Goal: Task Accomplishment & Management: Use online tool/utility

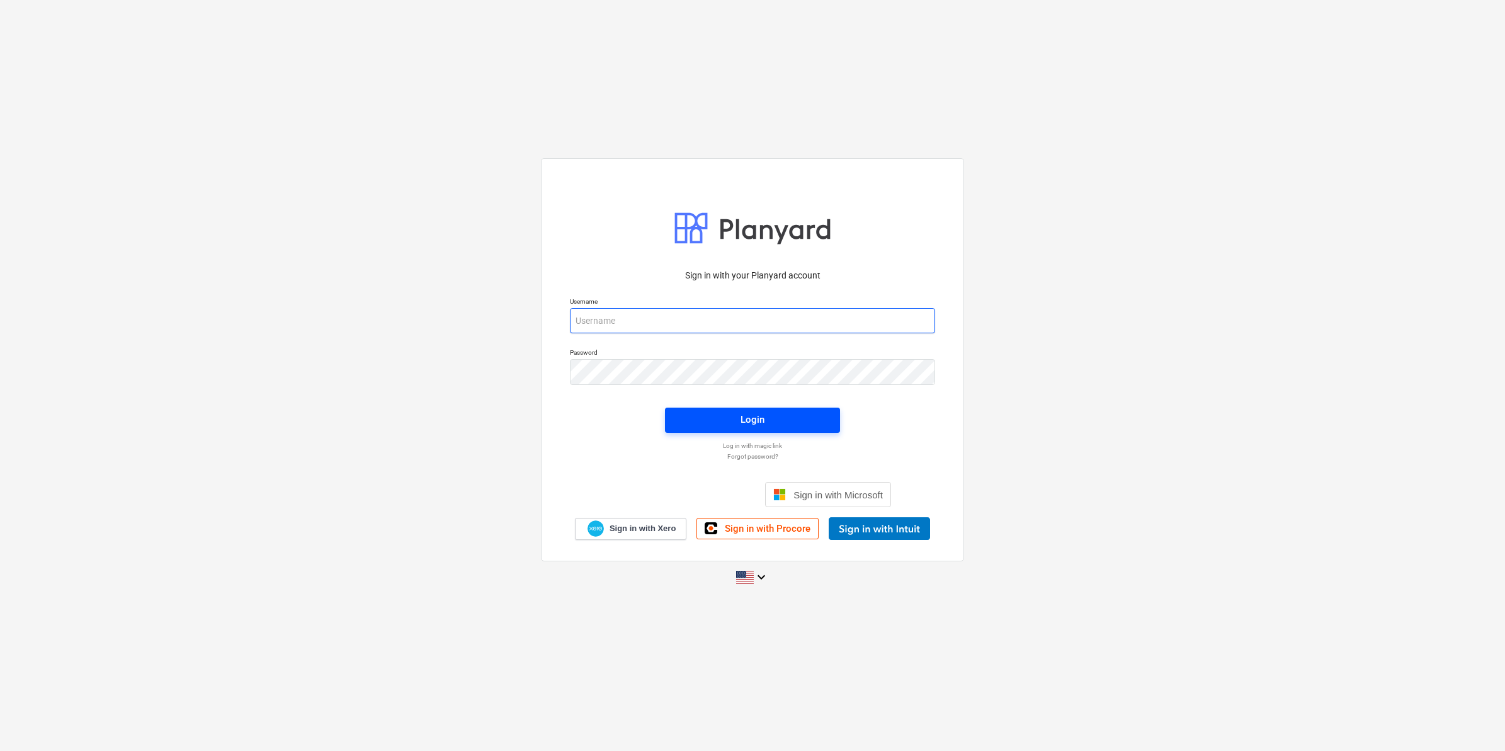
type input "[EMAIL_ADDRESS][DOMAIN_NAME]"
click at [744, 414] on div "Login" at bounding box center [753, 419] width 24 height 16
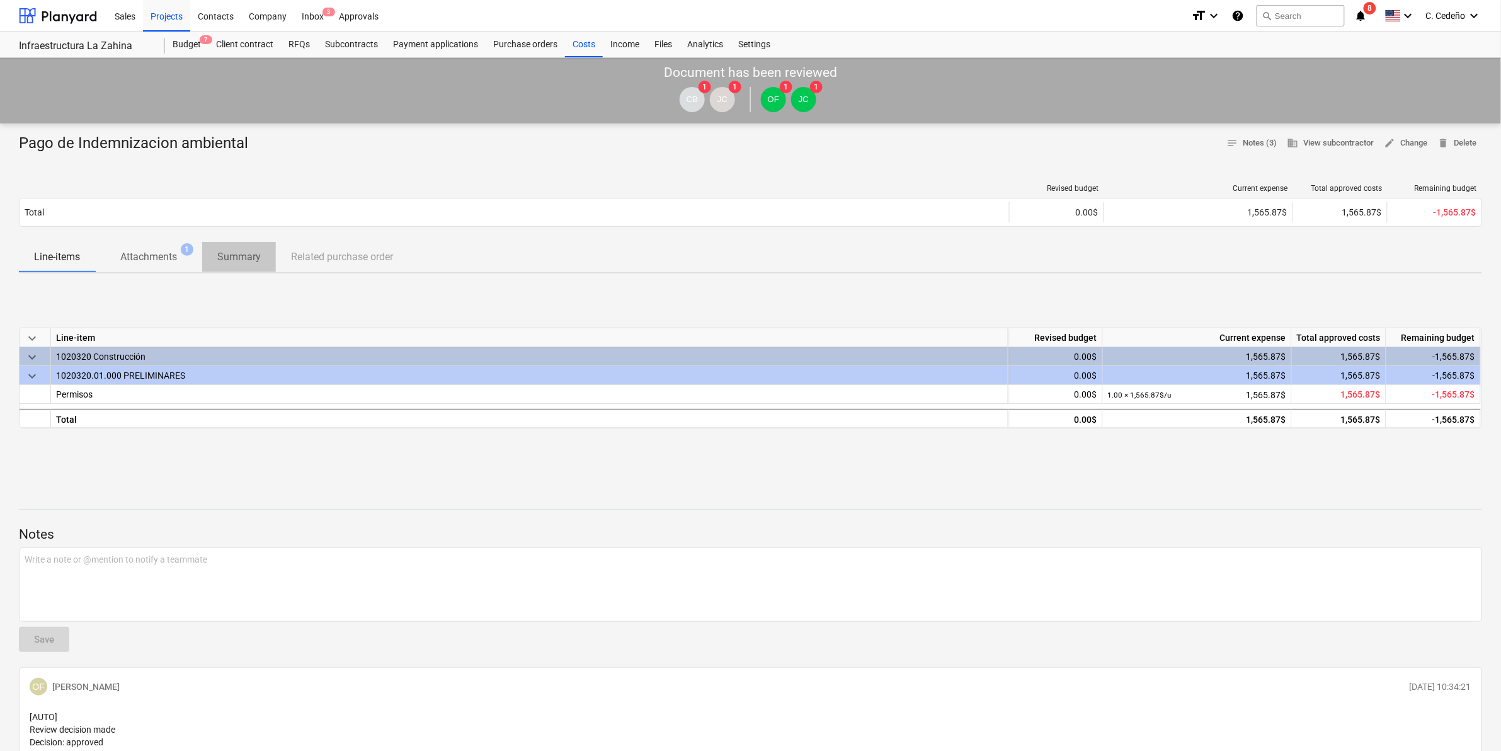
click at [237, 246] on span "Summary" at bounding box center [239, 257] width 74 height 23
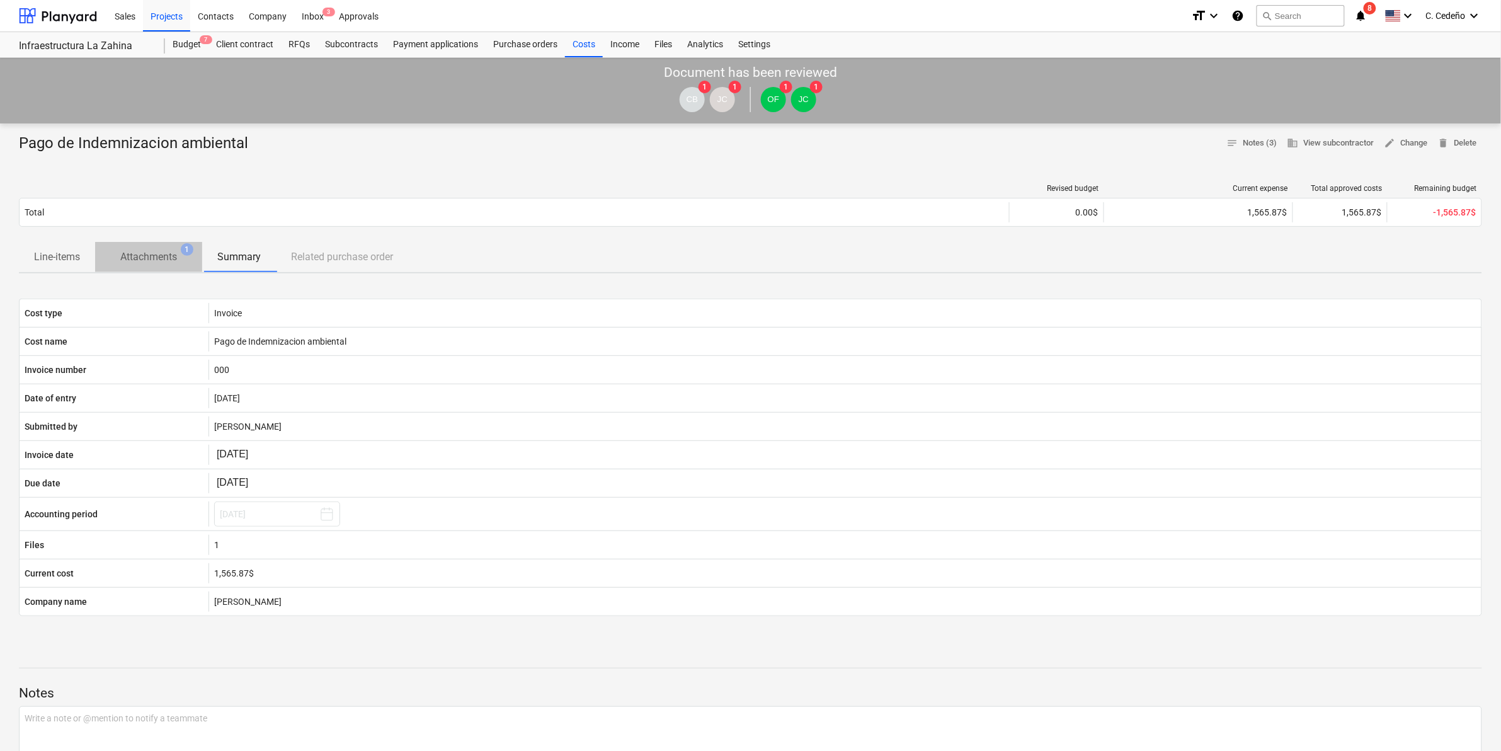
click at [156, 258] on p "Attachments" at bounding box center [148, 256] width 57 height 15
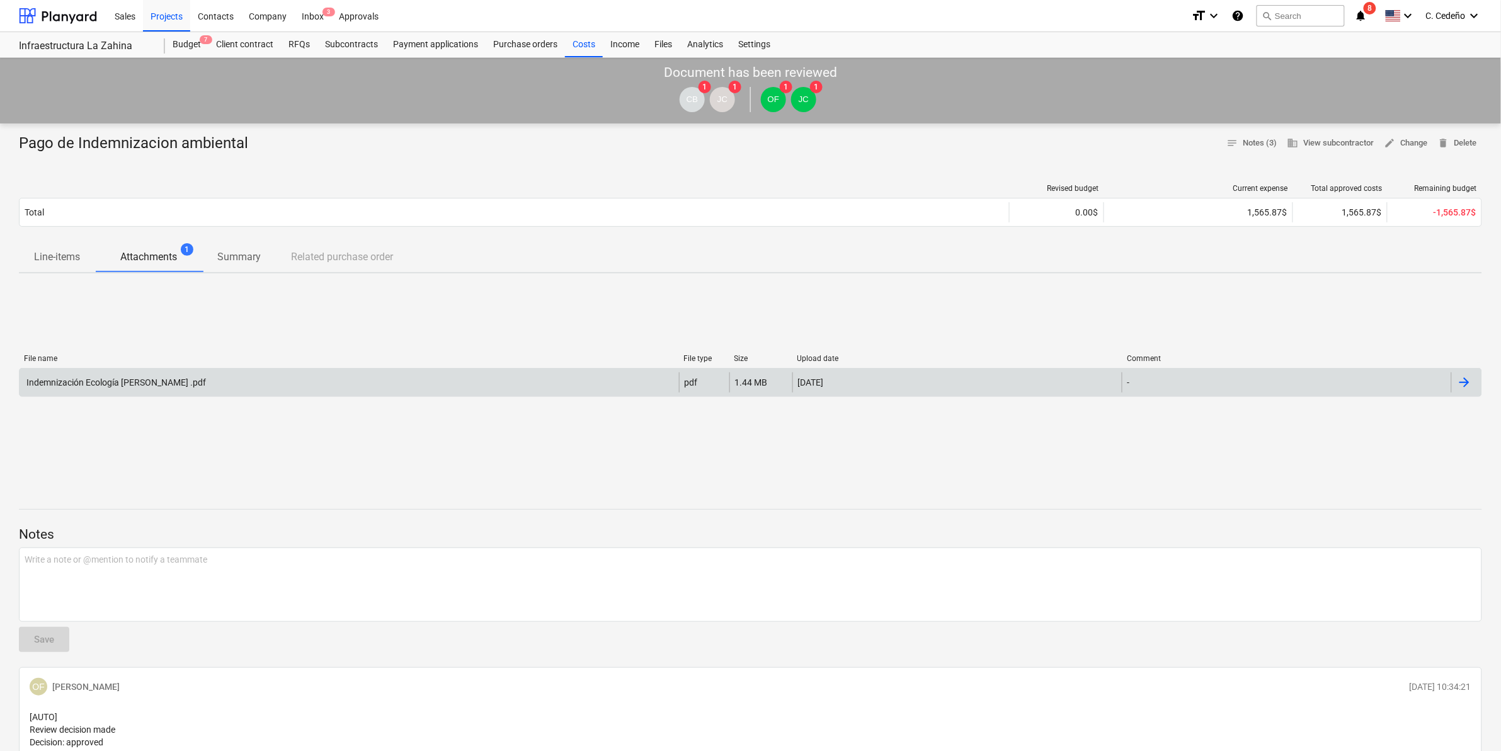
click at [178, 380] on div "Indemnización Ecología [PERSON_NAME] .pdf" at bounding box center [115, 382] width 181 height 10
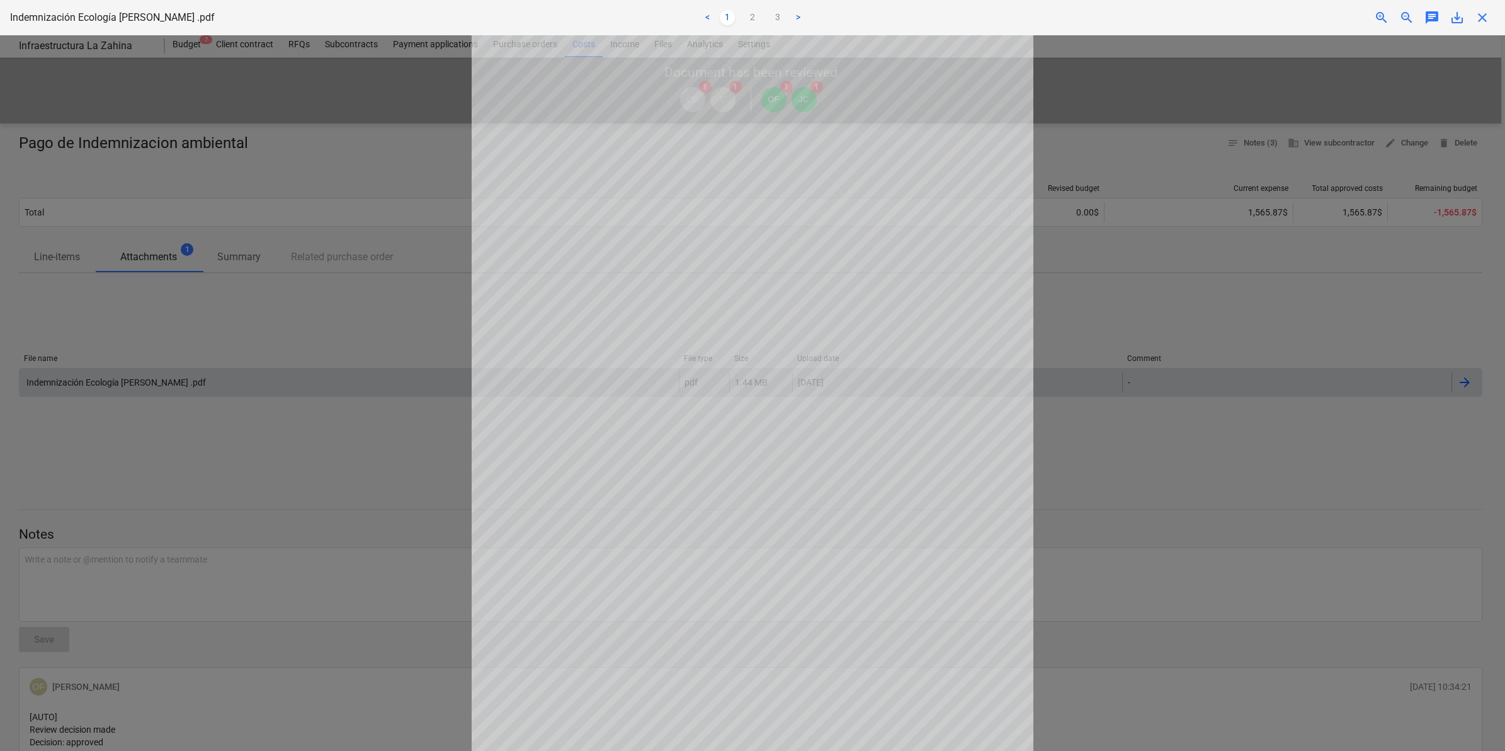
click at [444, 168] on div at bounding box center [752, 393] width 1505 height 716
drag, startPoint x: 1490, startPoint y: 22, endPoint x: 1480, endPoint y: 20, distance: 10.4
click at [1488, 21] on div "close" at bounding box center [1482, 17] width 25 height 15
click at [1480, 19] on span "close" at bounding box center [1482, 17] width 15 height 15
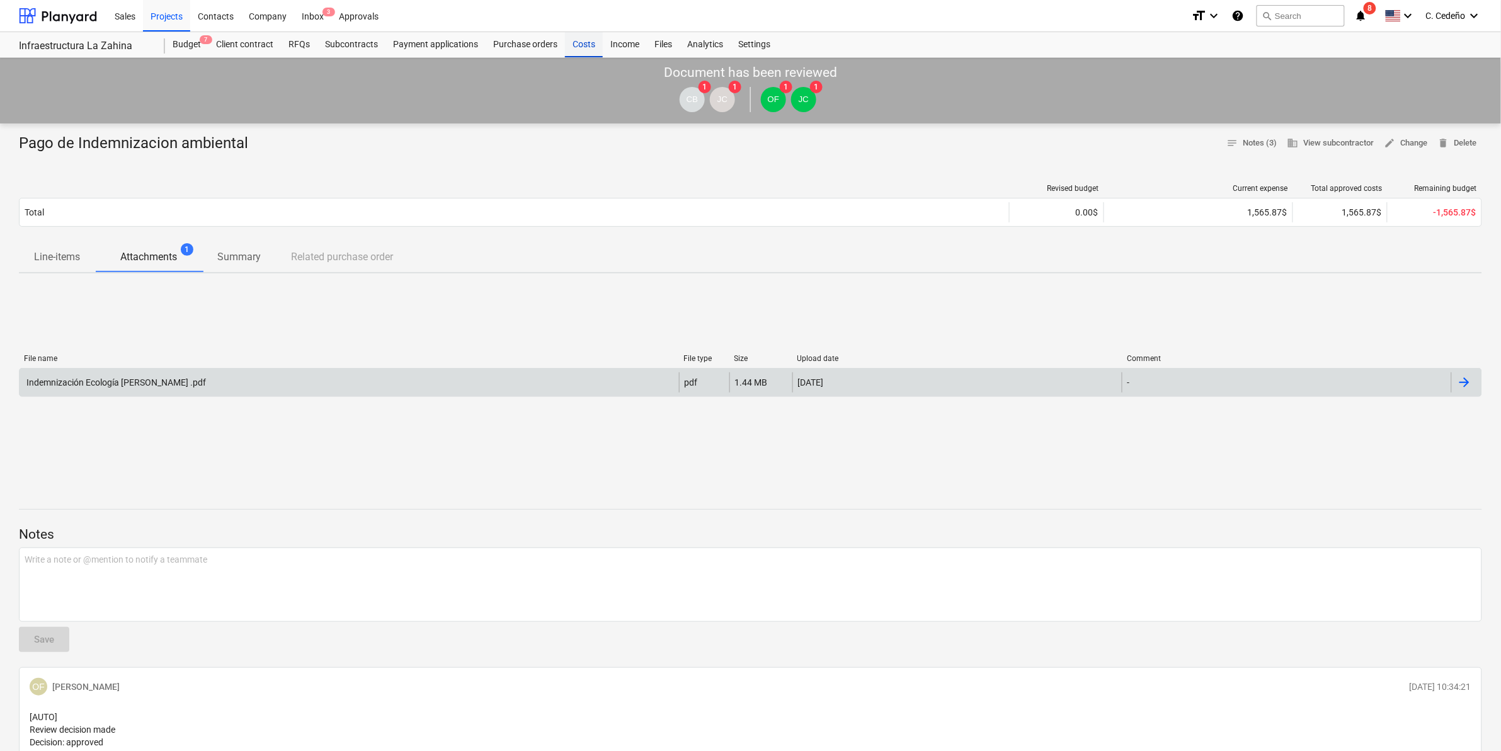
click at [574, 37] on div "Costs" at bounding box center [584, 44] width 38 height 25
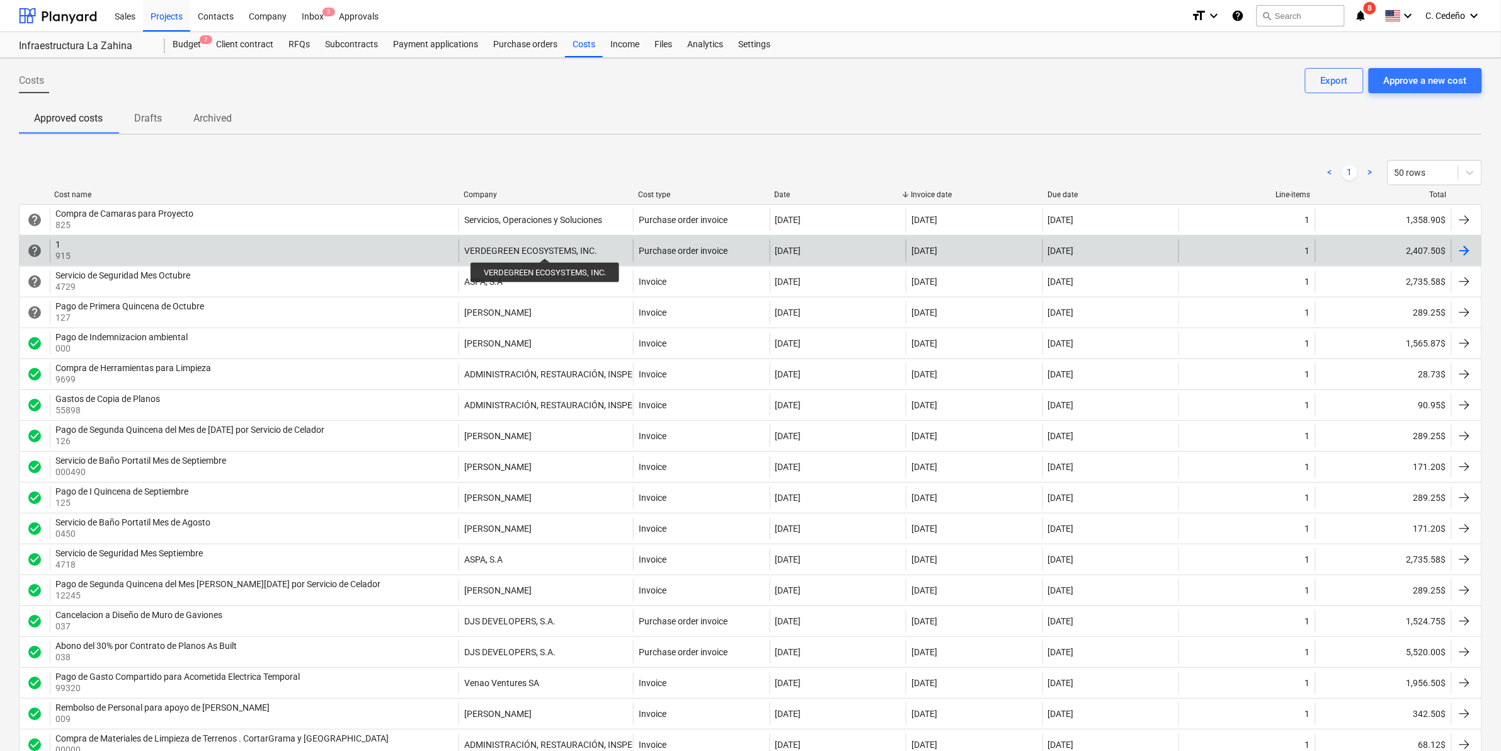
click at [545, 247] on div "VERDEGREEN ECOSYSTEMS, INC." at bounding box center [530, 251] width 133 height 10
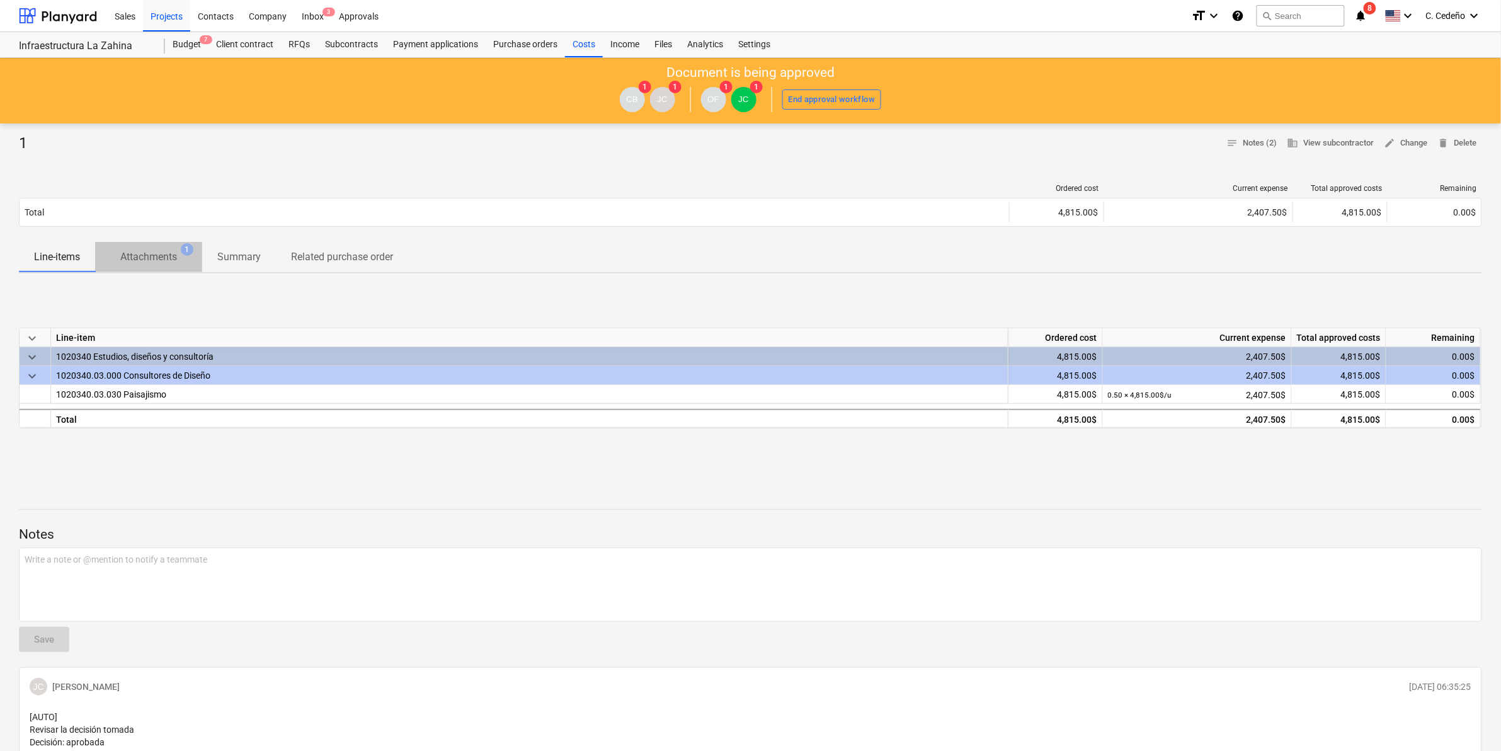
drag, startPoint x: 194, startPoint y: 259, endPoint x: 181, endPoint y: 258, distance: 12.6
click at [193, 259] on span "Attachments 1" at bounding box center [148, 256] width 107 height 23
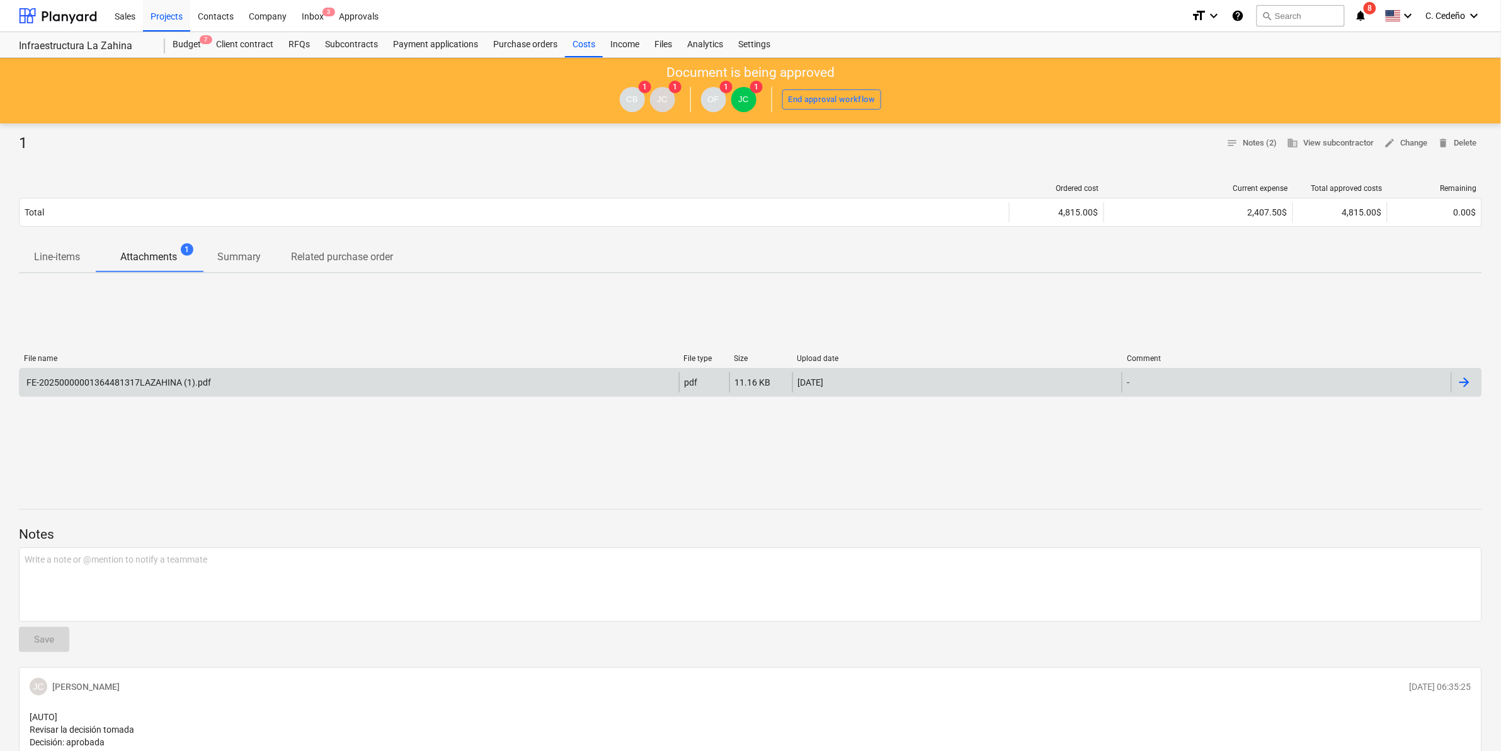
click at [181, 381] on div "FE-20250000001364481317LAZAHINA (1).pdf" at bounding box center [118, 382] width 186 height 10
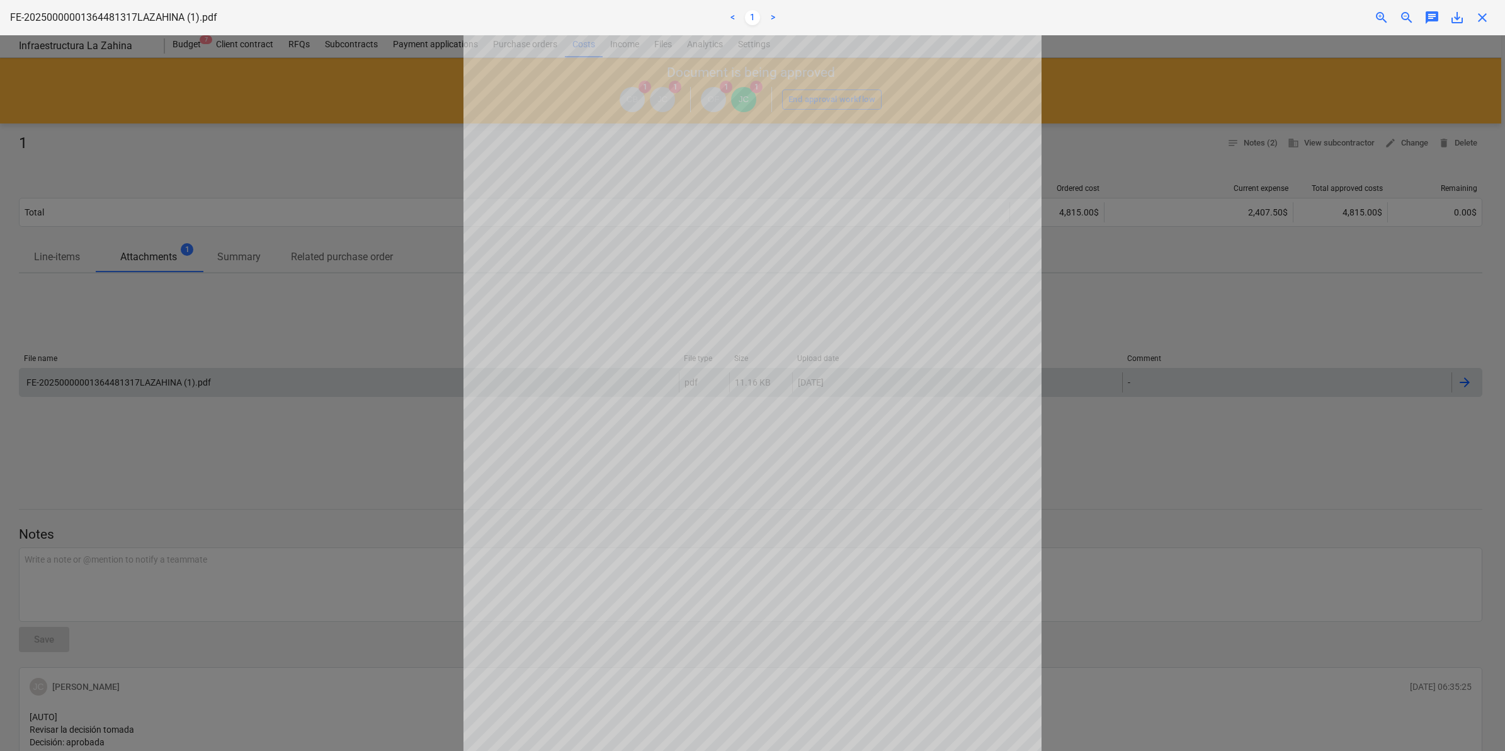
click at [1481, 23] on span "close" at bounding box center [1482, 17] width 15 height 15
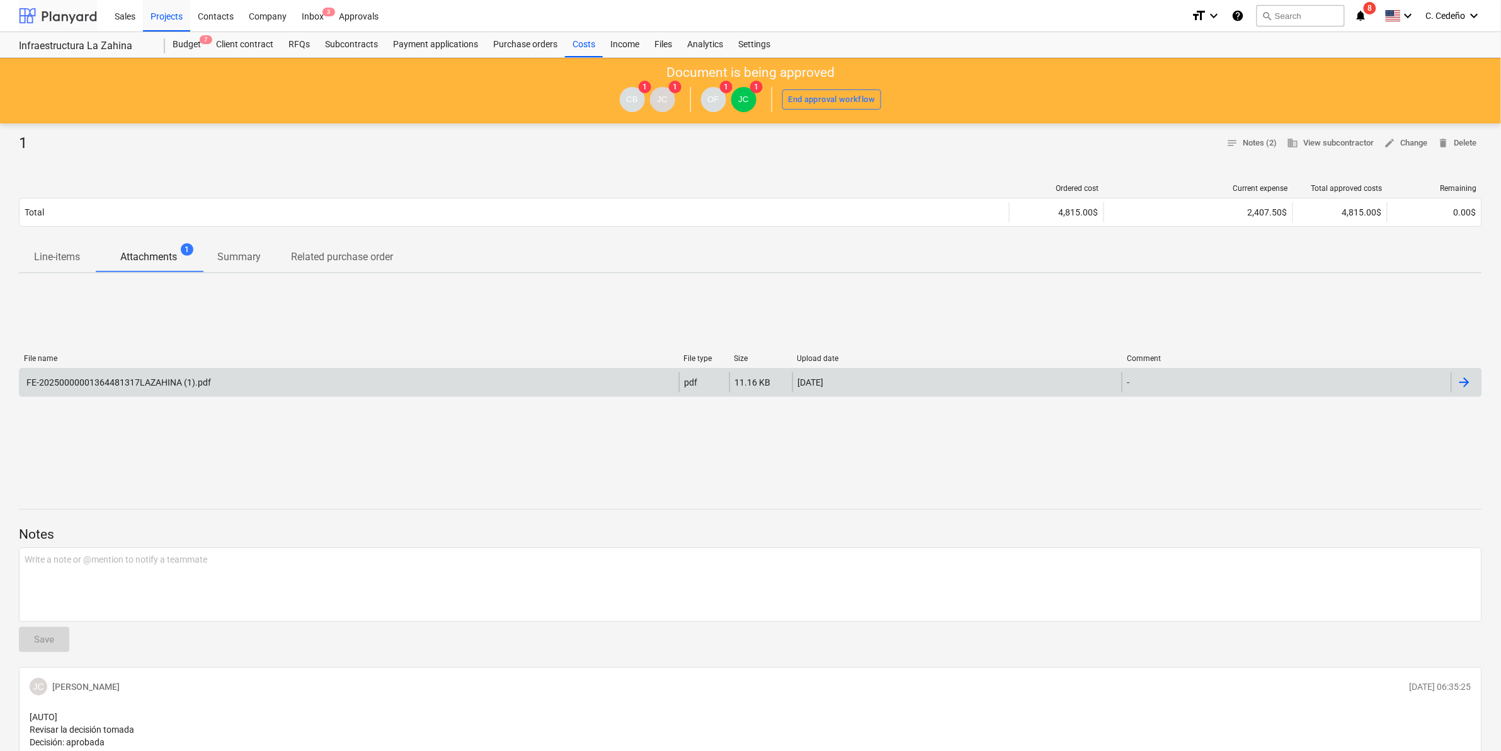
click at [76, 23] on div at bounding box center [58, 15] width 78 height 31
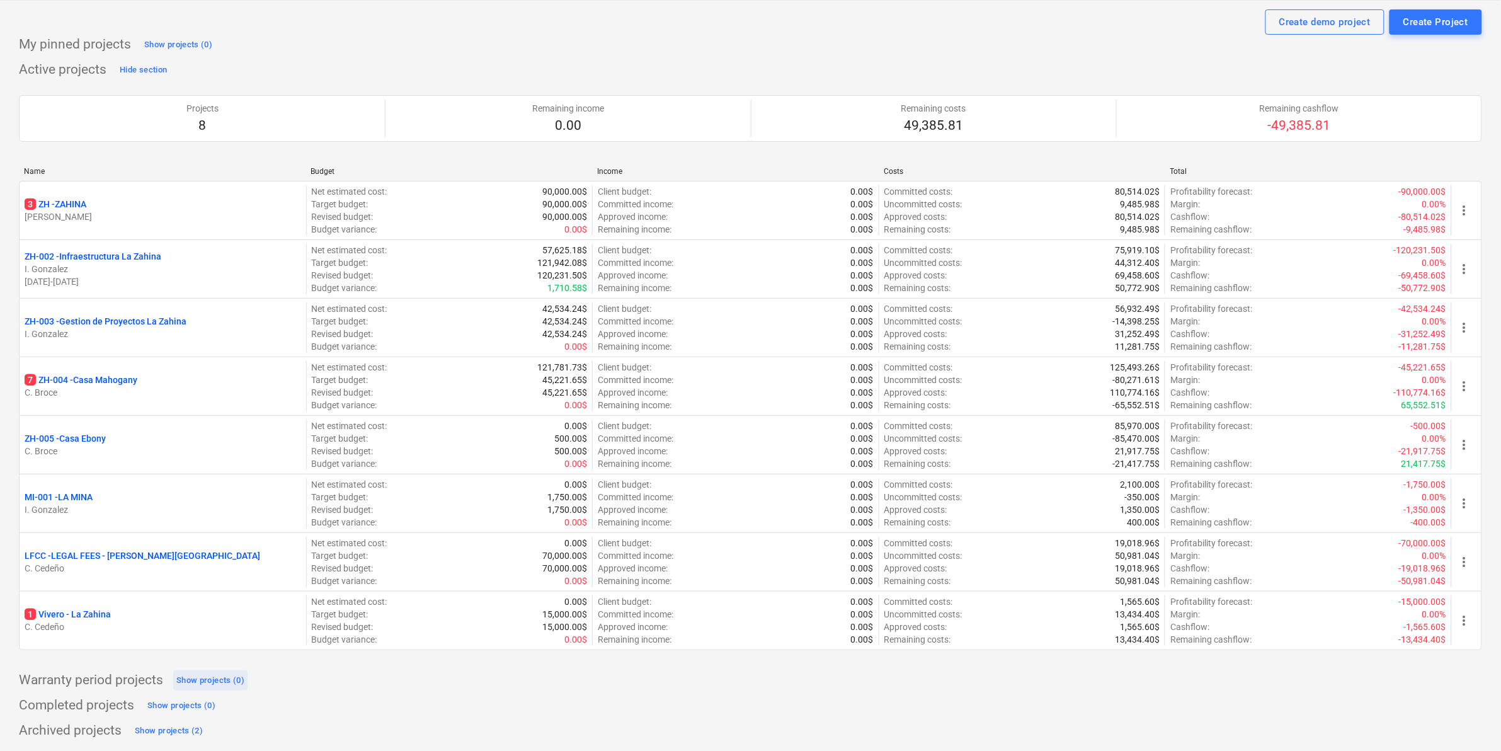
scroll to position [35, 0]
